Goal: Transaction & Acquisition: Subscribe to service/newsletter

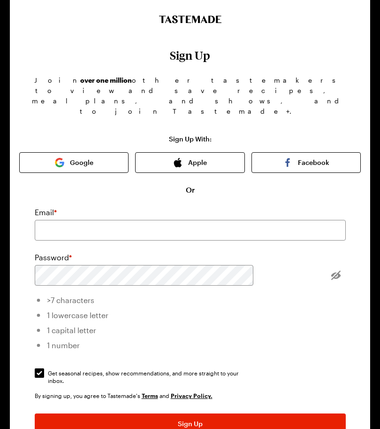
click at [202, 152] on button "Apple" at bounding box center [189, 162] width 109 height 21
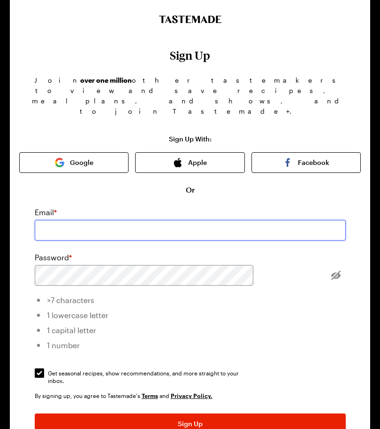
click at [107, 220] on input "email" at bounding box center [190, 230] width 311 height 21
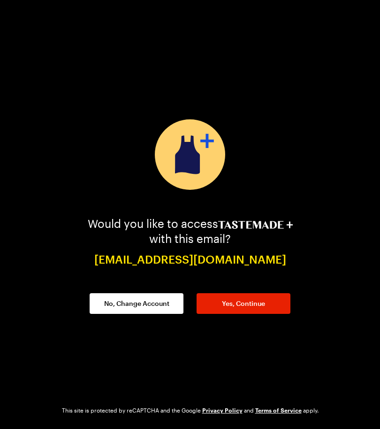
click at [246, 308] on span "Yes, Continue" at bounding box center [243, 303] width 43 height 9
